Goal: Task Accomplishment & Management: Use online tool/utility

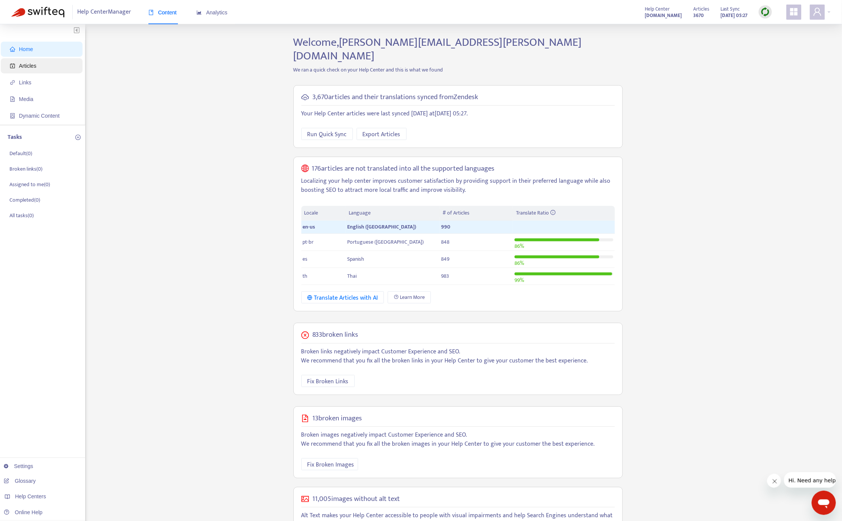
click at [44, 67] on span "Articles" at bounding box center [43, 65] width 67 height 15
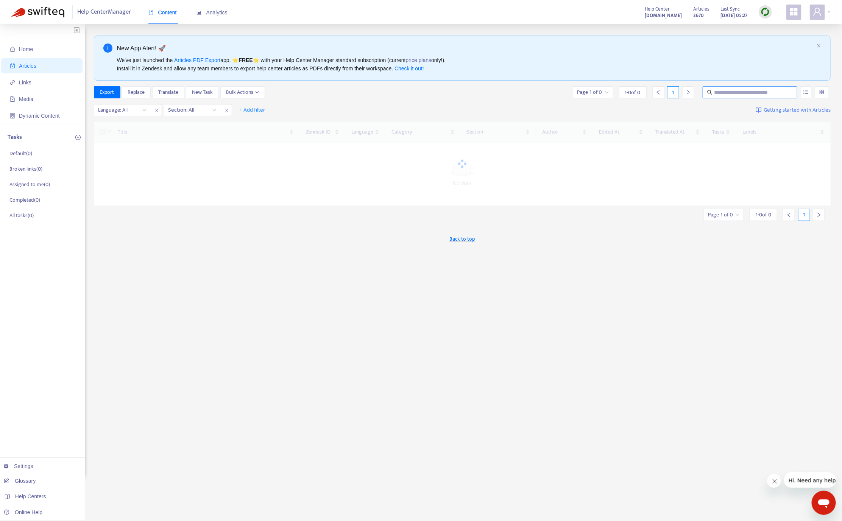
click at [728, 92] on input "text" at bounding box center [750, 92] width 73 height 8
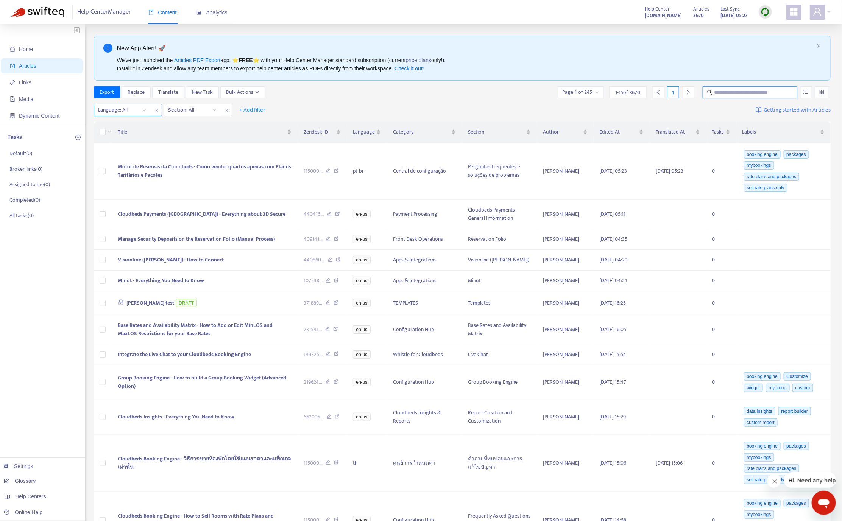
click at [127, 116] on div "Language: All" at bounding box center [122, 109] width 56 height 11
click at [123, 127] on div "en-us" at bounding box center [166, 126] width 132 height 8
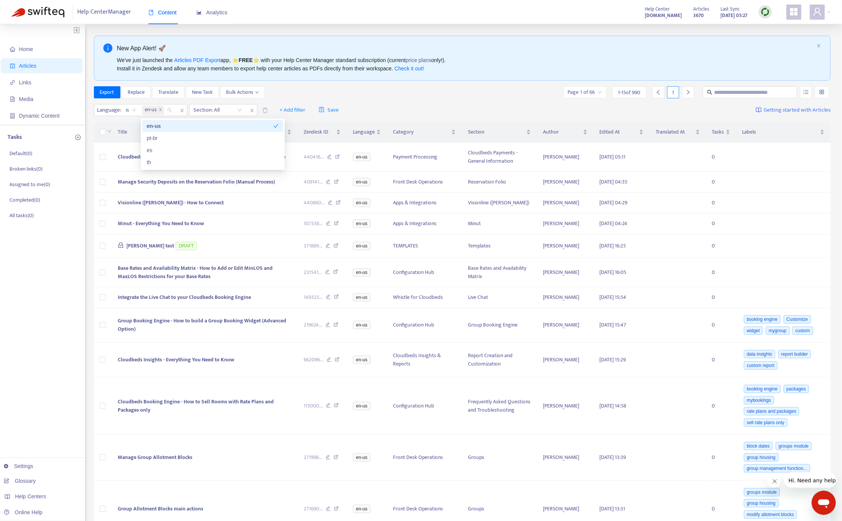
click at [483, 89] on div "Export Replace Translate New Task Bulk Actions Page 1 of 66 1 - 15 of 990 1" at bounding box center [462, 92] width 737 height 12
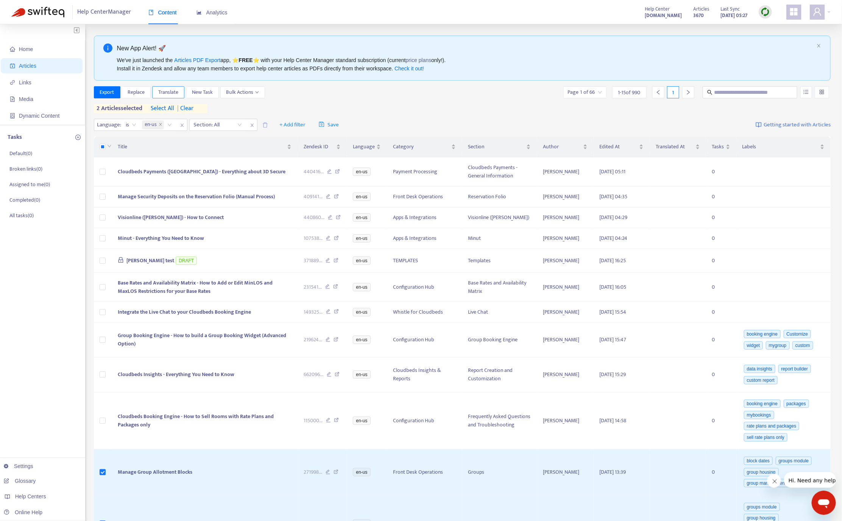
click at [175, 91] on span "Translate" at bounding box center [168, 92] width 20 height 8
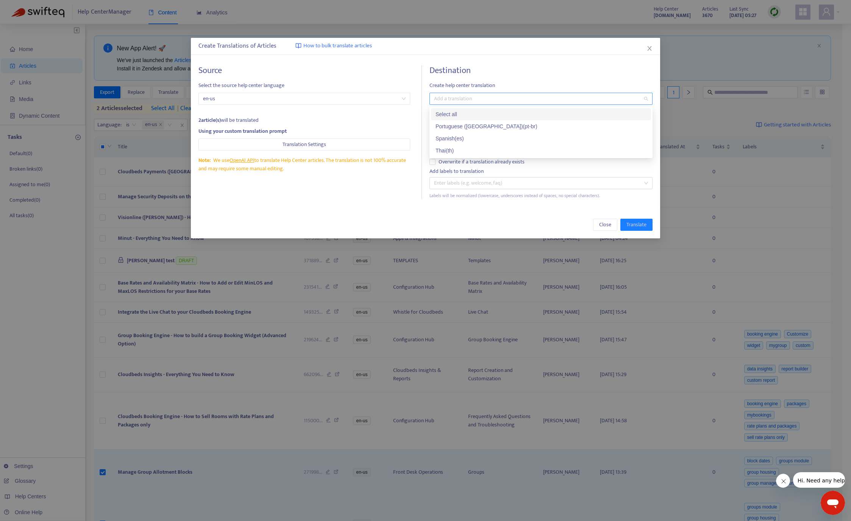
click at [458, 93] on div "Add a translation" at bounding box center [540, 99] width 223 height 12
click at [453, 148] on div "Thai ( th )" at bounding box center [540, 151] width 211 height 8
click at [374, 185] on div "Source Select the source help center language en-us 2 article(s) will be transl…" at bounding box center [309, 133] width 223 height 134
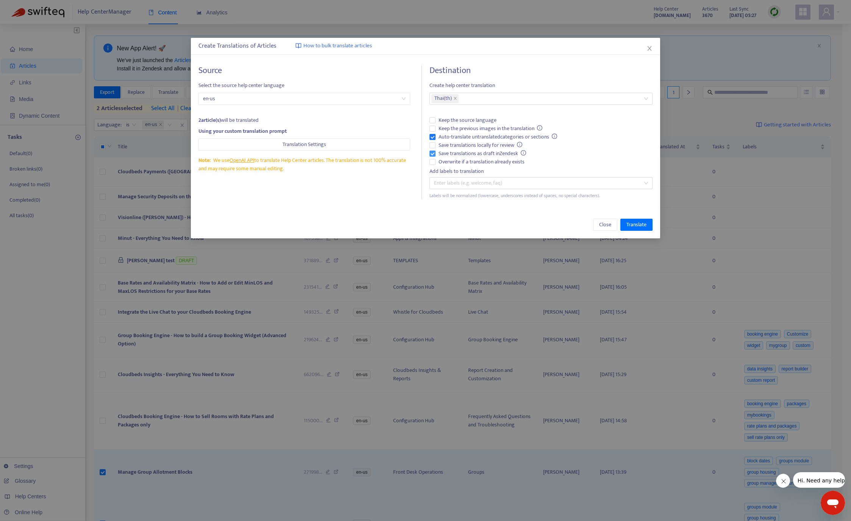
click at [464, 156] on span "Save translations as draft in Zendesk" at bounding box center [482, 154] width 94 height 8
click at [455, 138] on span "Auto-translate untranslated categories or sections" at bounding box center [497, 137] width 125 height 8
click at [447, 162] on span "Overwrite if a translation already exists" at bounding box center [481, 162] width 92 height 8
click at [646, 228] on span "Translate" at bounding box center [636, 225] width 20 height 8
